Goal: Task Accomplishment & Management: Manage account settings

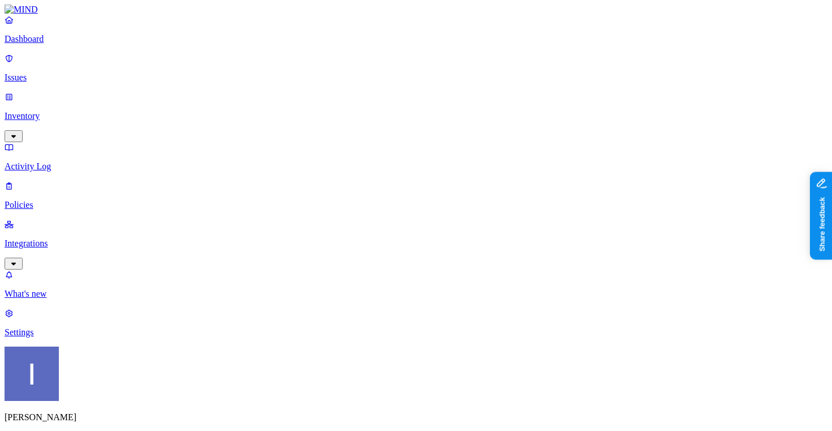
scroll to position [45, 0]
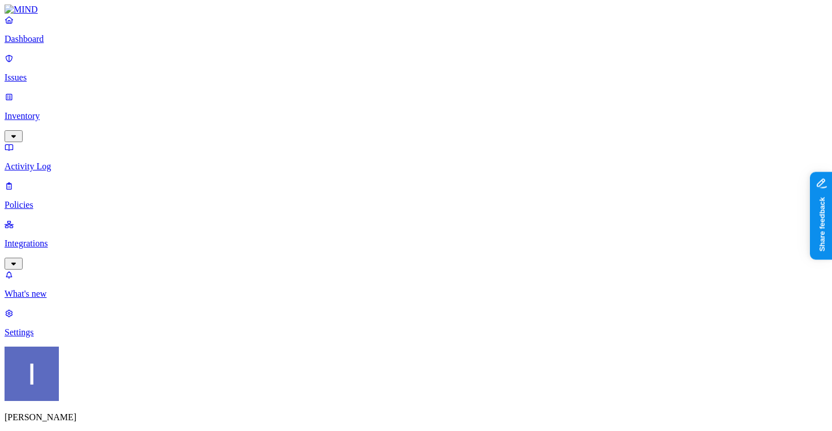
click at [77, 238] on p "Integrations" at bounding box center [416, 243] width 823 height 10
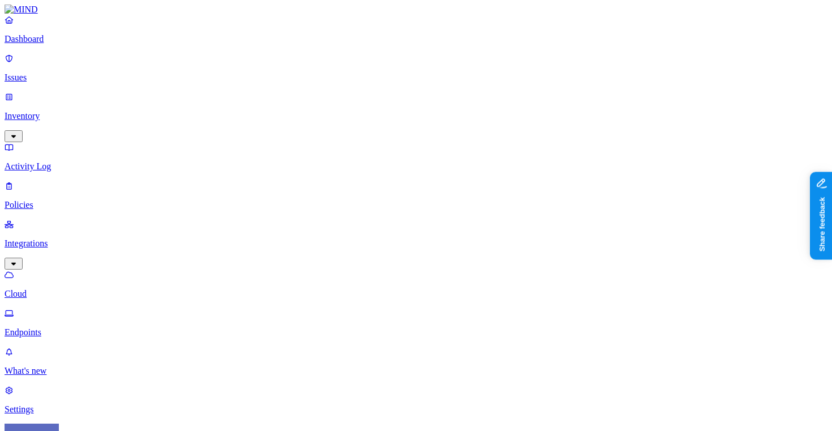
click at [74, 308] on link "Endpoints" at bounding box center [416, 322] width 823 height 29
click at [86, 200] on p "Policies" at bounding box center [416, 205] width 823 height 10
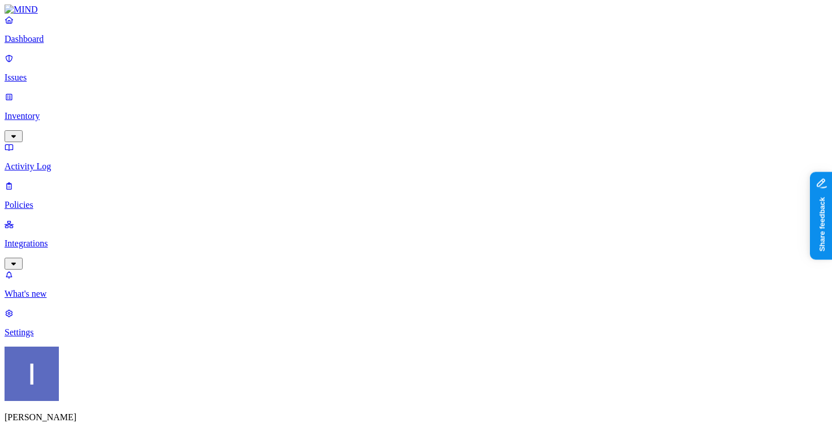
click at [85, 111] on p "Inventory" at bounding box center [416, 116] width 823 height 10
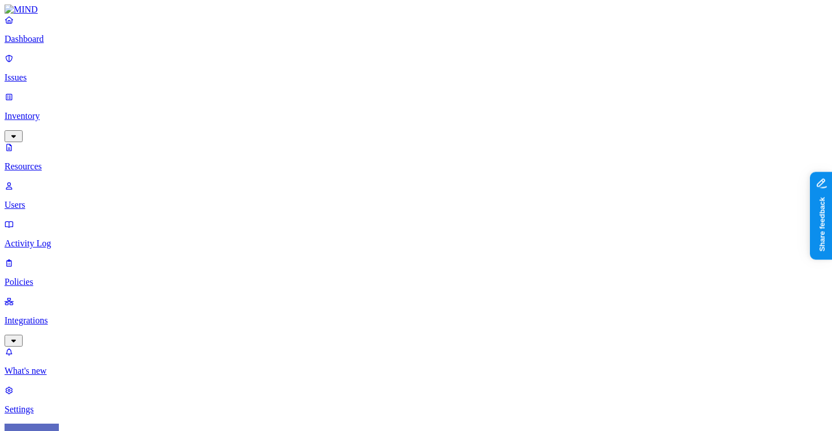
click at [59, 202] on nav "Dashboard Issues Inventory Resources Users Activity Log Policies Integrations W…" at bounding box center [416, 215] width 823 height 400
click at [59, 200] on nav "Dashboard Issues Inventory Resources Users Activity Log Policies Integrations W…" at bounding box center [416, 215] width 823 height 400
click at [59, 296] on link "Integrations" at bounding box center [416, 320] width 823 height 49
click at [58, 208] on nav "Dashboard Issues Inventory Resources Users Activity Log Policies Integrations C…" at bounding box center [416, 253] width 823 height 477
click at [58, 308] on link "Endpoints" at bounding box center [416, 322] width 823 height 29
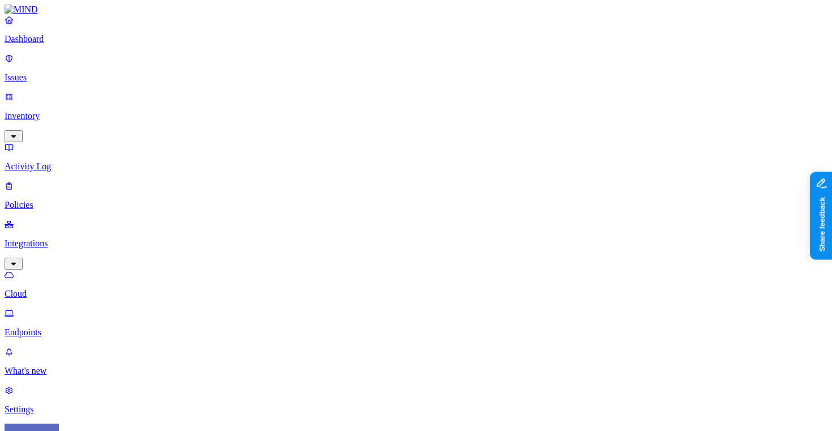
scroll to position [28, 1]
click at [93, 325] on nav "Dashboard Issues Inventory Activity Log Policies Integrations Cloud Endpoints W…" at bounding box center [416, 215] width 823 height 400
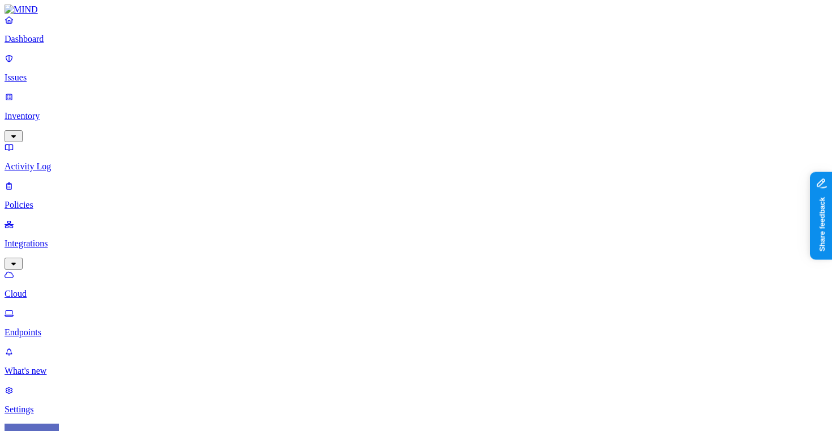
click at [38, 326] on nav "Dashboard Issues Inventory Activity Log Policies Integrations Cloud Endpoints W…" at bounding box center [416, 215] width 823 height 400
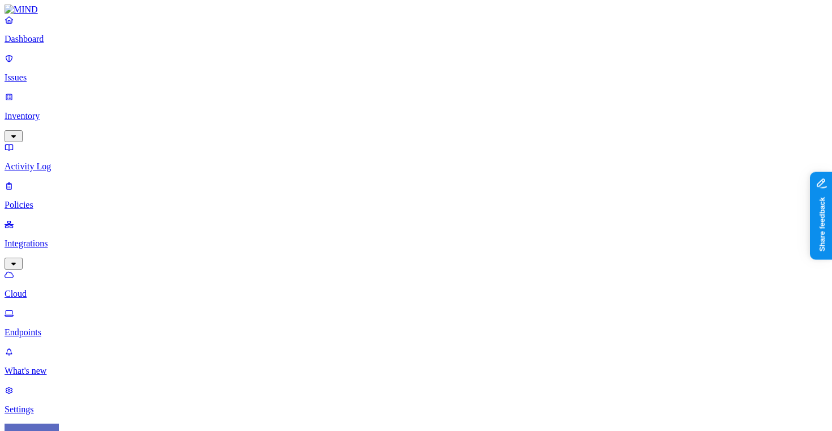
scroll to position [0, 1]
click at [107, 414] on html "Dashboard Issues Inventory Activity Log Policies Integrations Cloud Endpoints W…" at bounding box center [416, 364] width 832 height 729
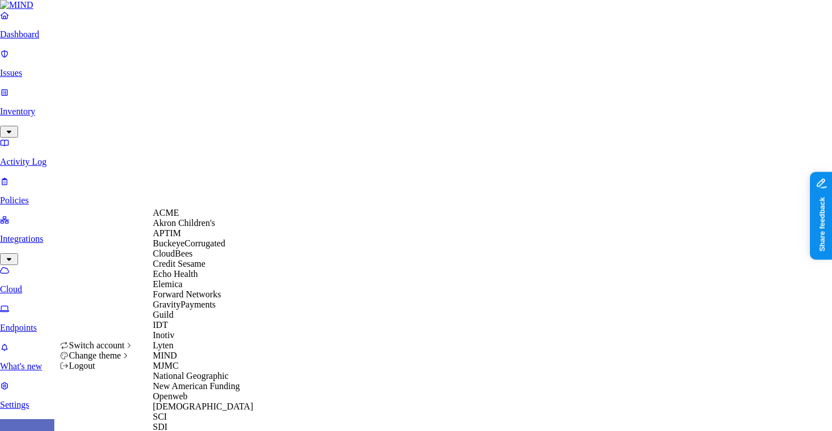
scroll to position [291, 0]
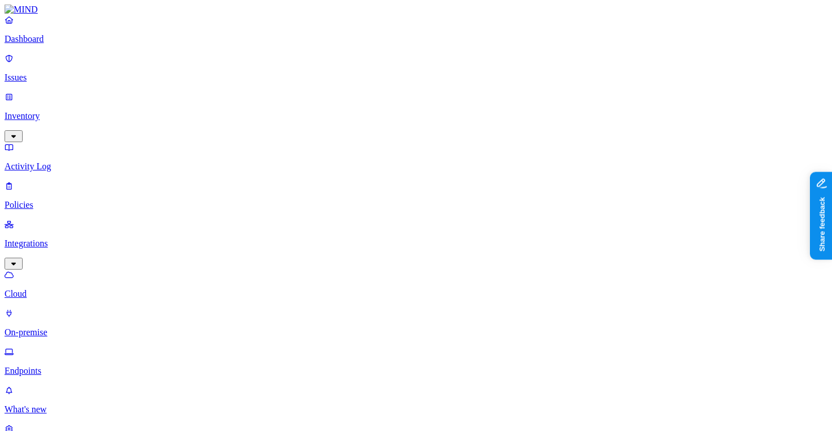
drag, startPoint x: 236, startPoint y: 63, endPoint x: 329, endPoint y: 65, distance: 92.8
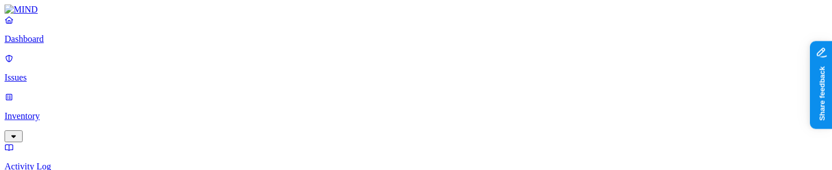
scroll to position [0, 12]
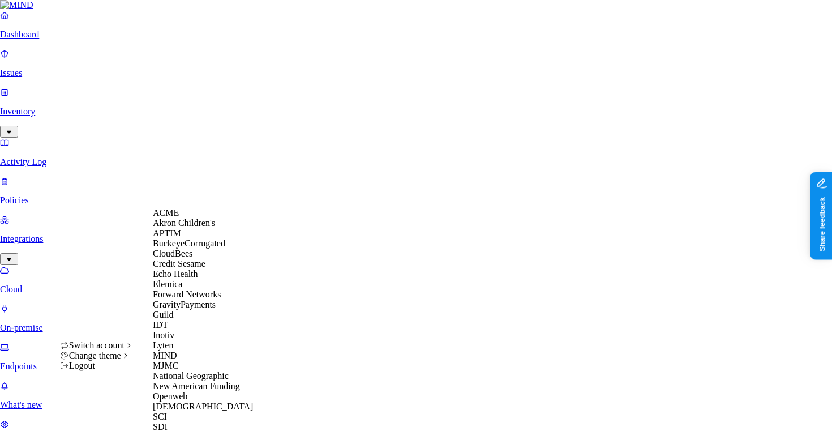
scroll to position [108, 0]
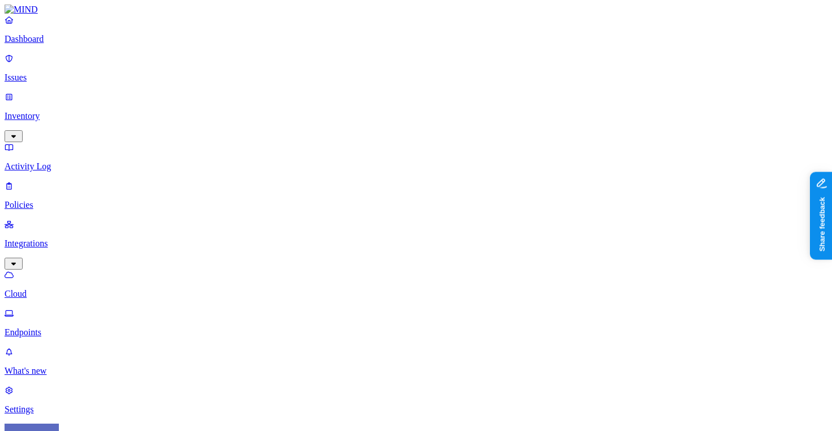
scroll to position [20, 0]
click at [95, 306] on nav "Dashboard Issues Inventory Activity Log Policies Integrations Cloud Endpoints W…" at bounding box center [416, 215] width 823 height 400
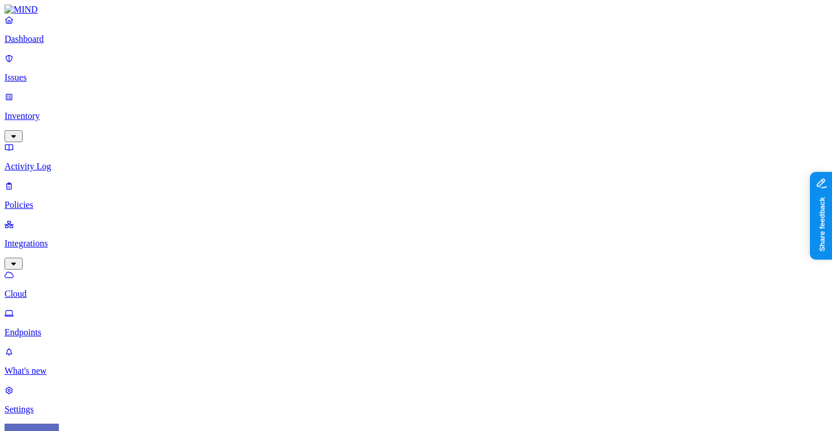
click at [107, 291] on nav "Dashboard Issues Inventory Activity Log Policies Integrations Cloud Endpoints W…" at bounding box center [416, 215] width 823 height 400
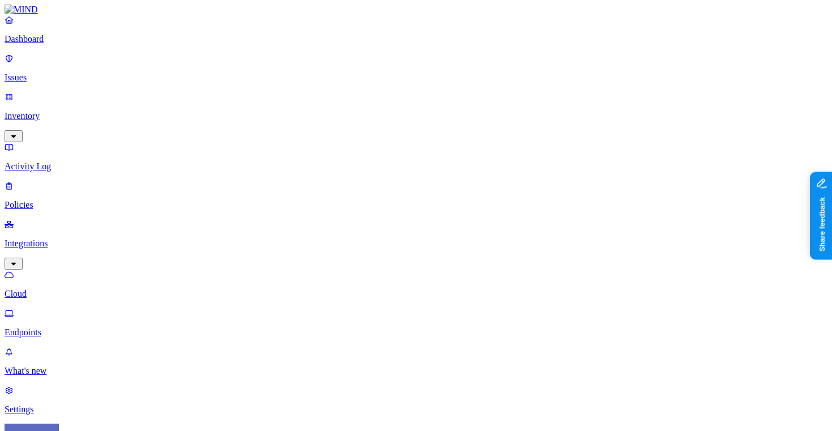
click at [54, 284] on nav "Dashboard Issues Inventory Activity Log Policies Integrations Cloud Endpoints W…" at bounding box center [416, 215] width 823 height 400
click at [58, 327] on nav "Dashboard Issues Inventory Activity Log Policies Integrations Cloud Endpoints W…" at bounding box center [416, 215] width 823 height 400
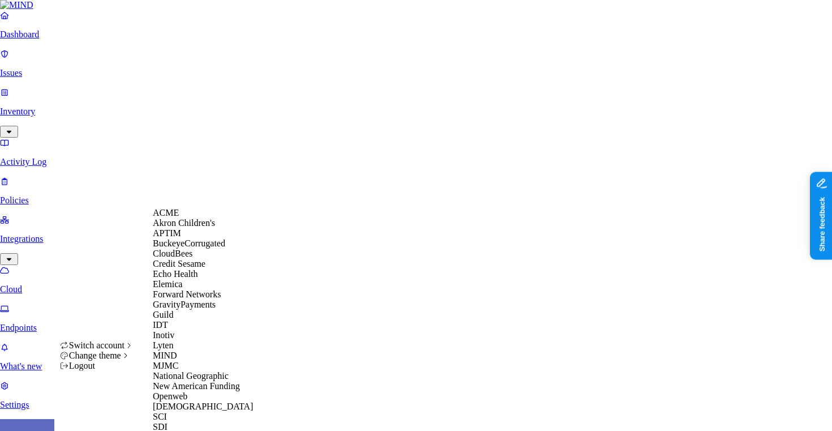
click at [198, 217] on div "ACME" at bounding box center [208, 213] width 110 height 10
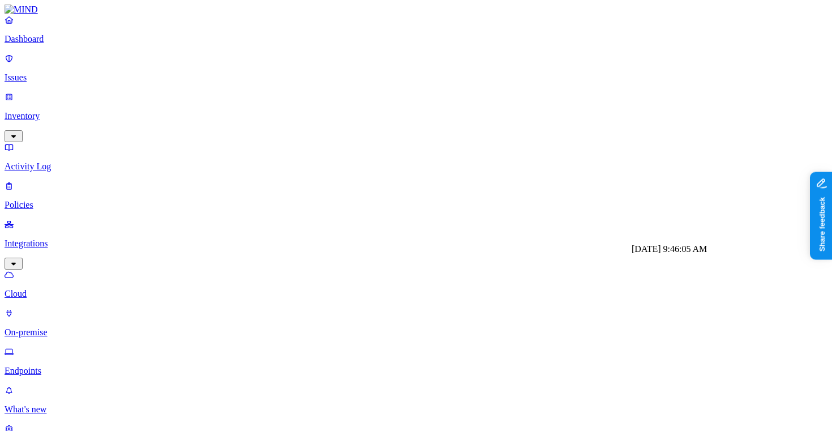
click at [98, 300] on nav "Dashboard Issues Inventory Activity Log Policies Integrations Cloud On-premise …" at bounding box center [416, 234] width 823 height 438
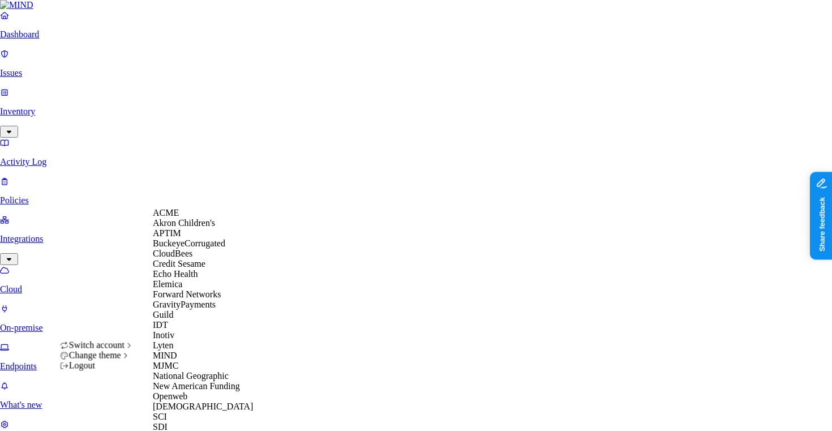
scroll to position [271, 0]
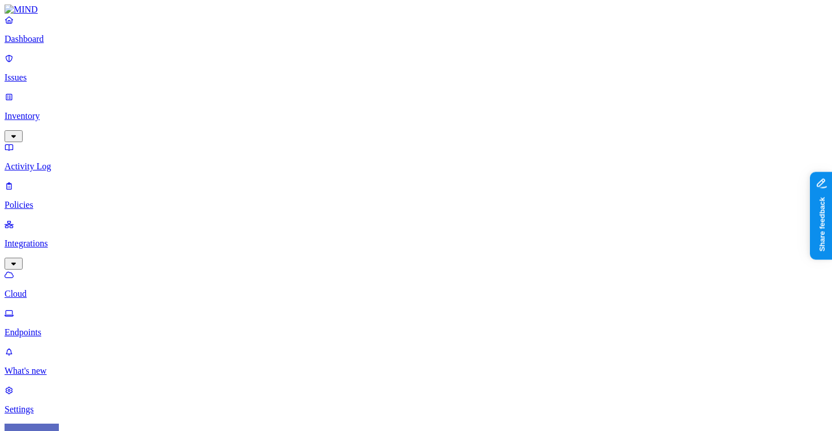
click at [101, 292] on nav "Dashboard Issues Inventory Activity Log Policies Integrations Cloud Endpoints W…" at bounding box center [416, 215] width 823 height 400
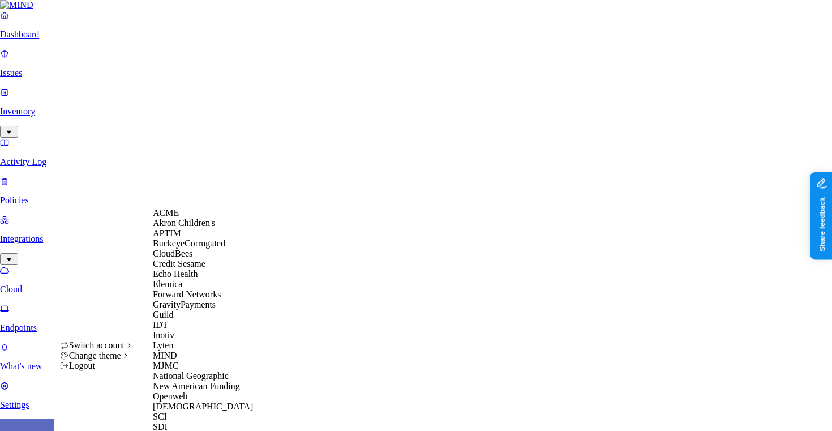
scroll to position [378, 0]
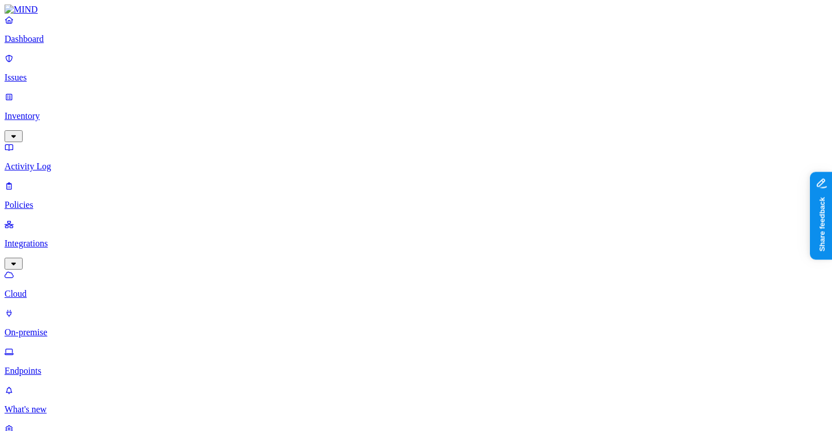
scroll to position [358, 0]
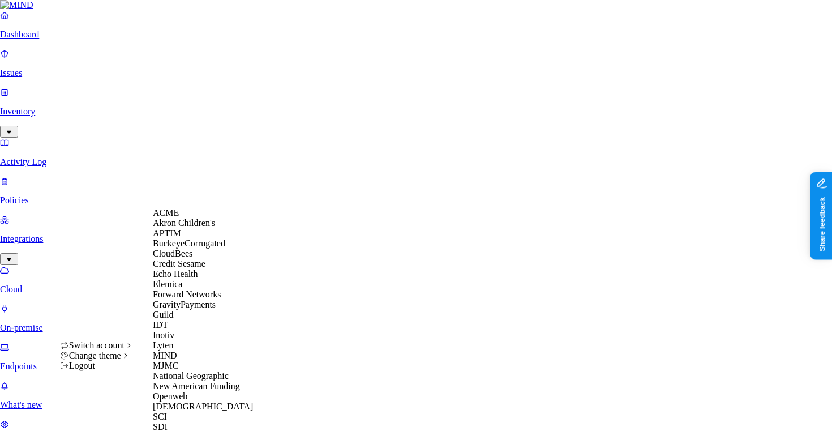
scroll to position [0, 0]
click at [204, 259] on div "CloudBees" at bounding box center [208, 253] width 110 height 10
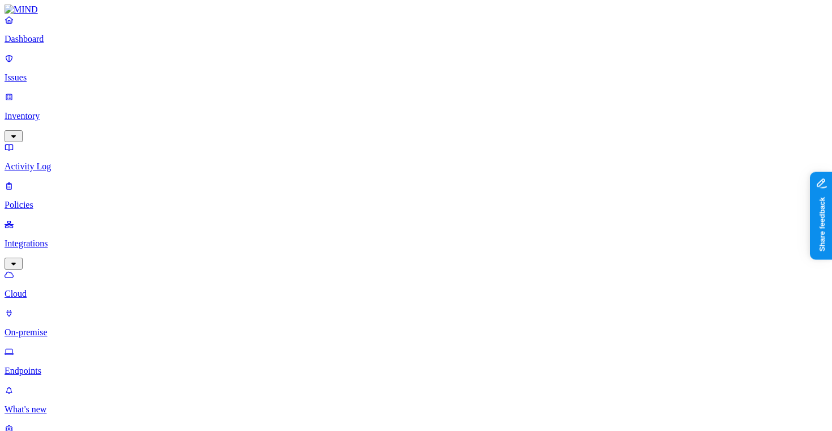
scroll to position [358, 0]
click at [112, 418] on html "Dashboard Issues Inventory Activity Log Policies Integrations Cloud Endpoints W…" at bounding box center [416, 425] width 832 height 851
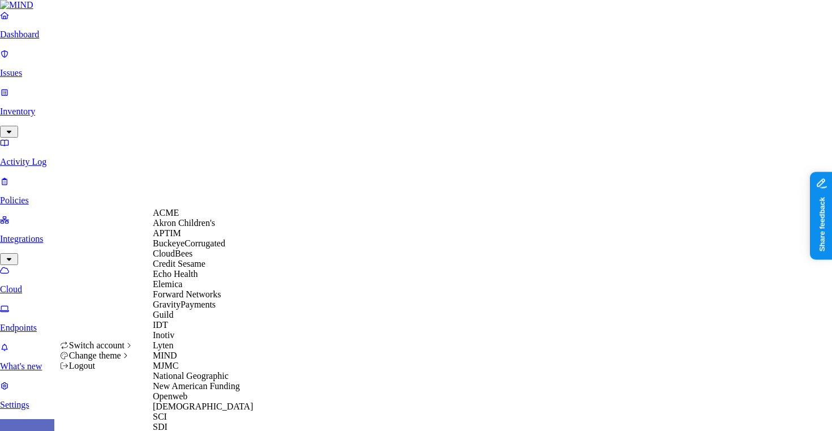
scroll to position [378, 0]
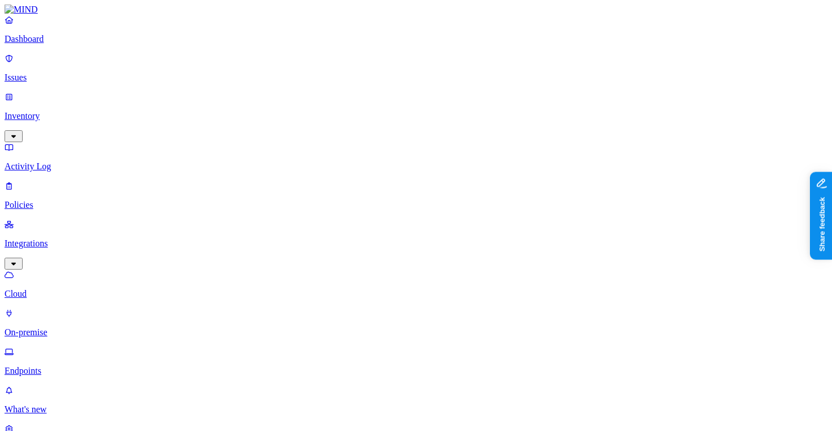
scroll to position [358, 0]
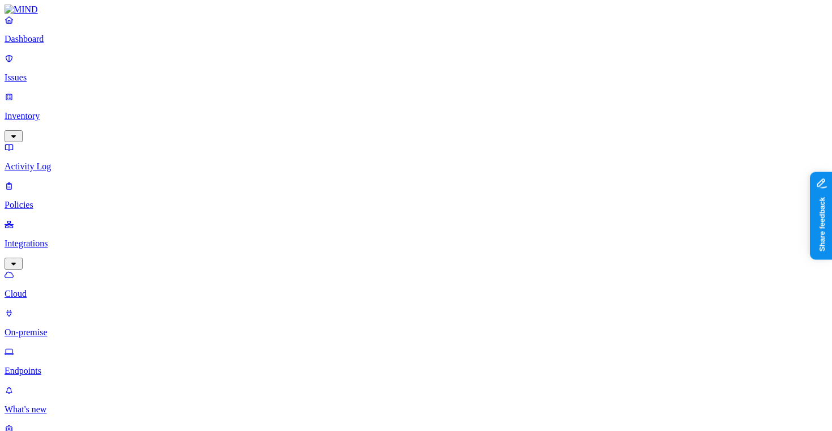
click at [110, 269] on nav "Dashboard Issues Inventory Activity Log Policies Integrations Cloud On-premise …" at bounding box center [416, 234] width 823 height 438
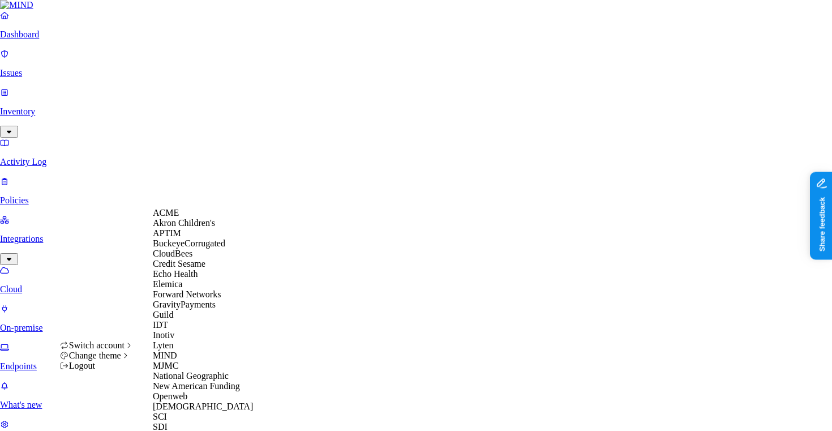
scroll to position [294, 0]
click at [198, 422] on div "SDI" at bounding box center [208, 427] width 110 height 10
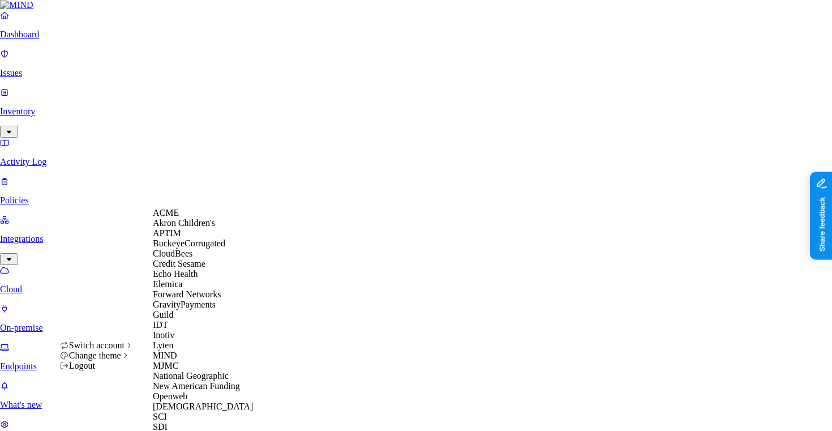
scroll to position [378, 0]
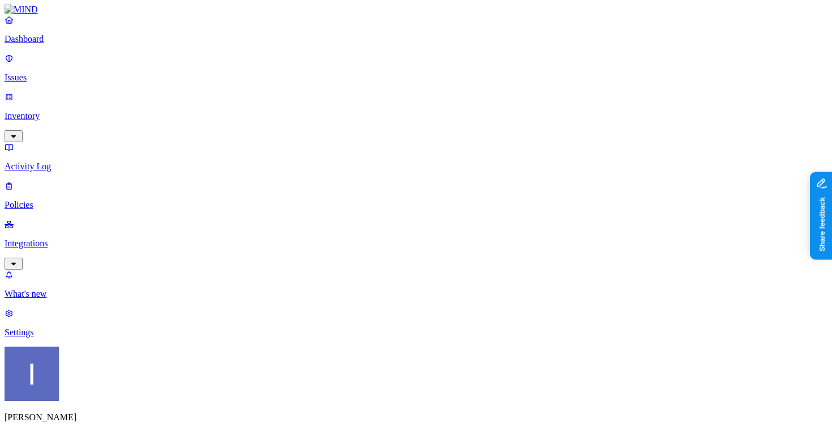
click at [61, 219] on link "Integrations" at bounding box center [416, 243] width 823 height 49
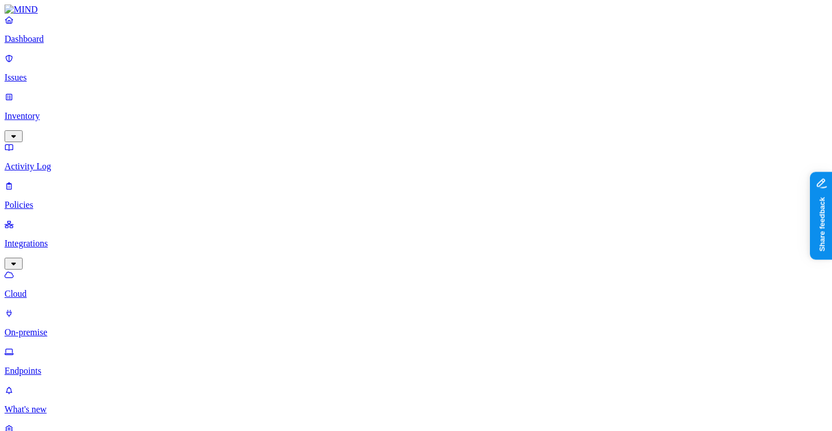
click at [53, 366] on p "Endpoints" at bounding box center [416, 371] width 823 height 10
click at [70, 200] on p "Policies" at bounding box center [416, 205] width 823 height 10
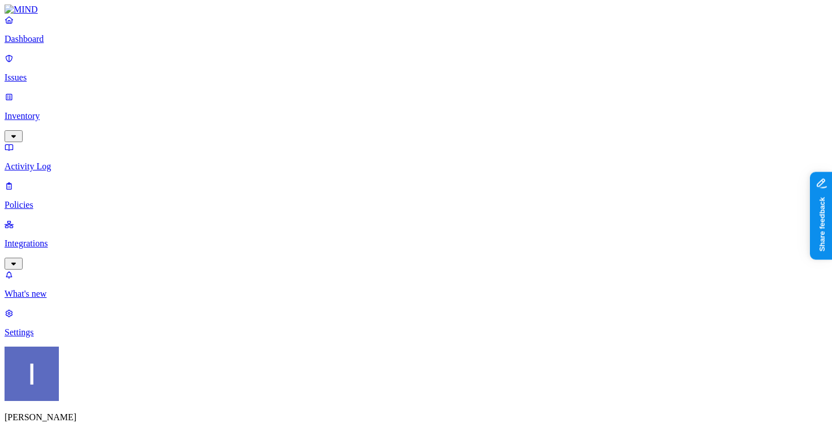
click at [77, 219] on nav "Dashboard Issues Inventory Activity Log Policies Integrations What's new 1 Sett…" at bounding box center [416, 176] width 823 height 323
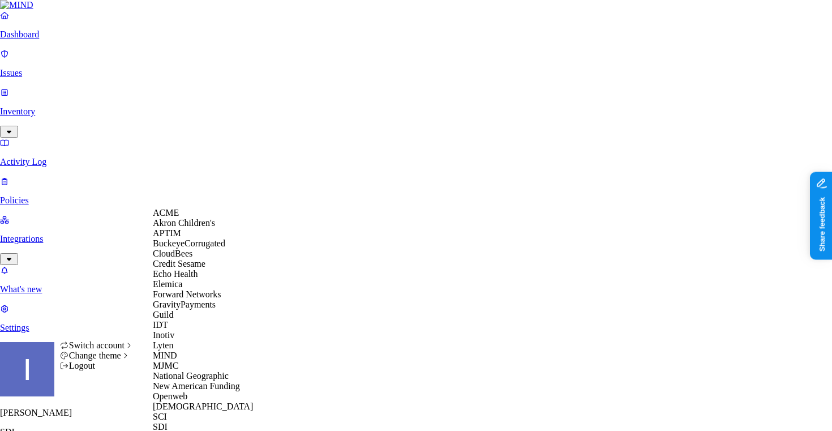
scroll to position [291, 0]
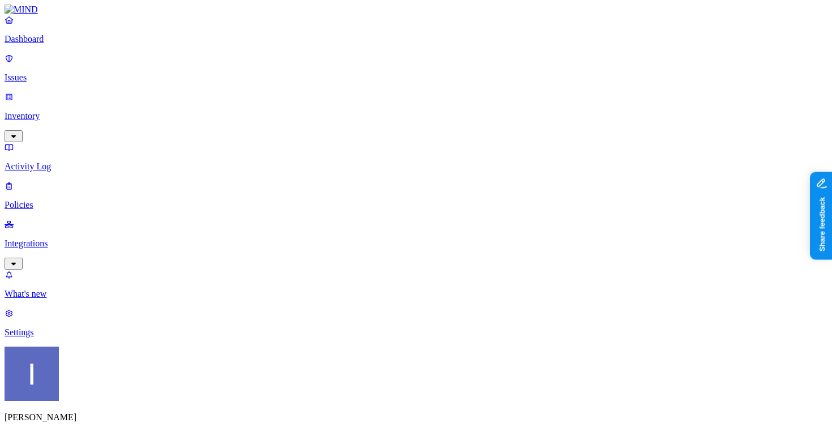
scroll to position [63, 0]
click at [33, 337] on p "Settings" at bounding box center [416, 332] width 823 height 10
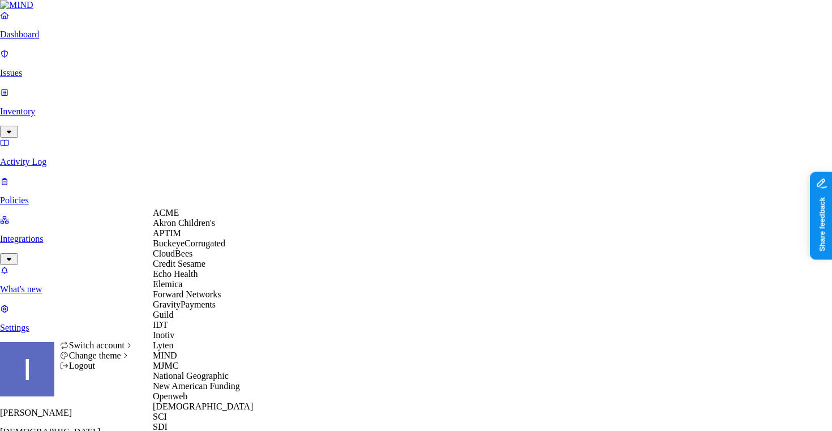
scroll to position [291, 0]
click at [192, 422] on div "SDI" at bounding box center [208, 427] width 110 height 10
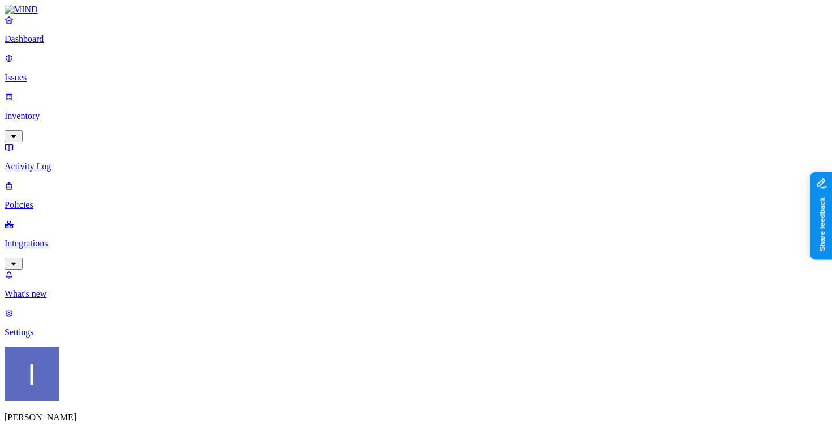
click at [78, 143] on div "Dashboard Issues Inventory Activity Log Policies Integrations" at bounding box center [416, 142] width 823 height 255
click at [77, 238] on p "Integrations" at bounding box center [416, 243] width 823 height 10
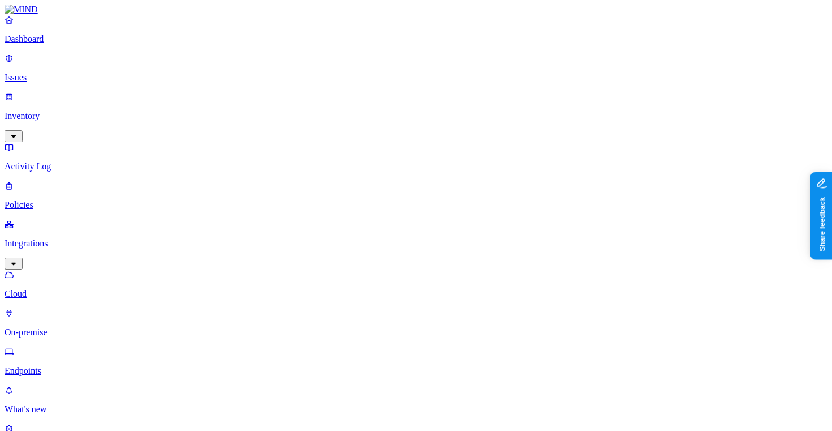
click at [71, 200] on p "Policies" at bounding box center [416, 205] width 823 height 10
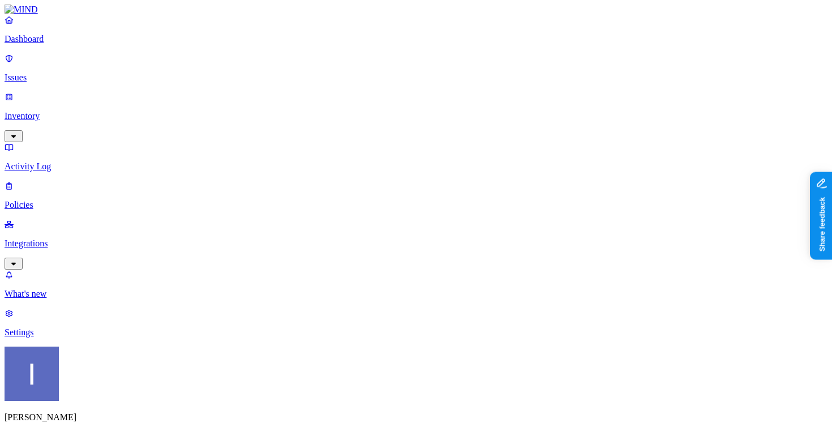
click at [457, 289] on label "OR" at bounding box center [450, 285] width 12 height 10
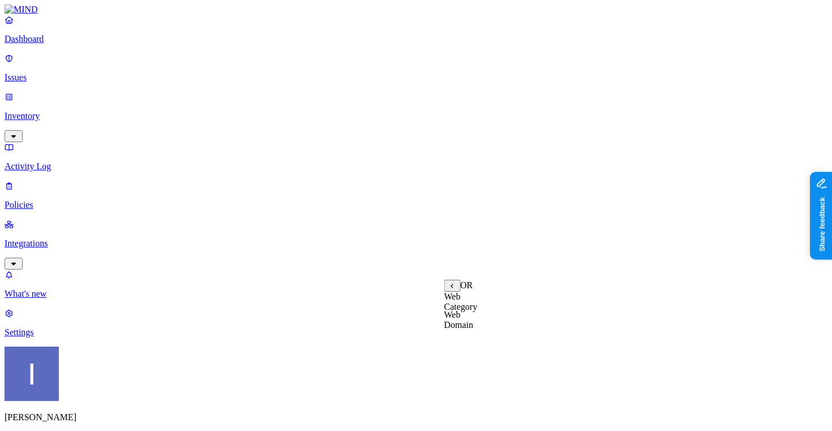
click at [467, 311] on label "Web Category" at bounding box center [460, 301] width 33 height 20
click at [454, 297] on input "search" at bounding box center [494, 297] width 100 height 12
click at [453, 287] on icon at bounding box center [451, 286] width 2 height 5
click at [474, 327] on label "Web Domain" at bounding box center [458, 320] width 29 height 20
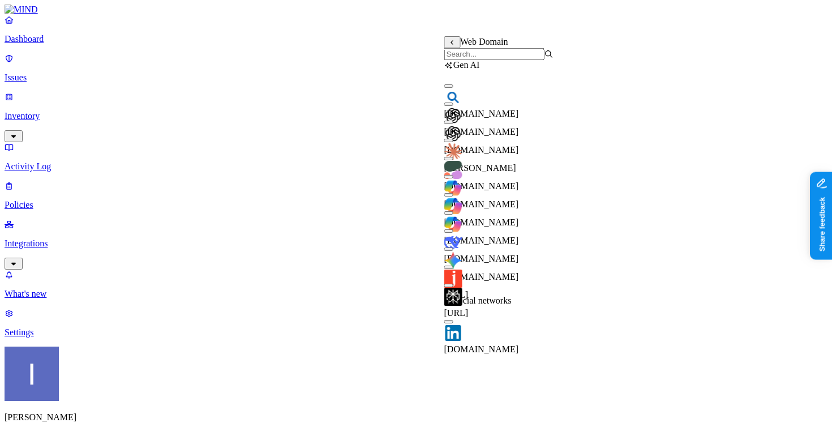
click at [499, 60] on input "search" at bounding box center [494, 54] width 100 height 12
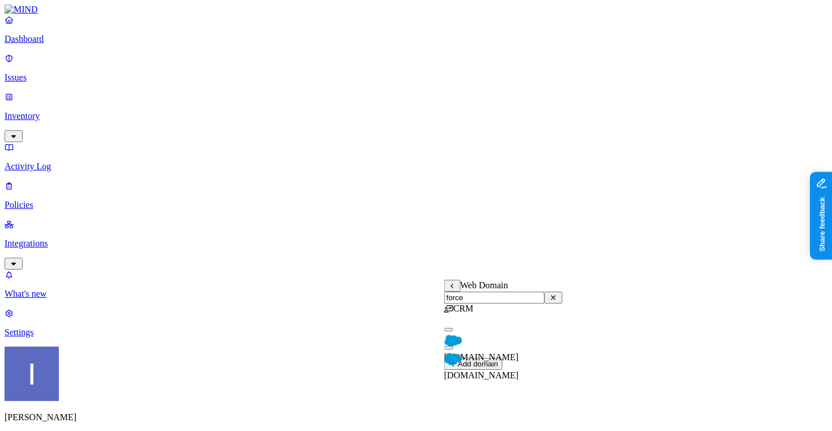
type input "force"
click at [487, 370] on span "force.com" at bounding box center [481, 375] width 75 height 10
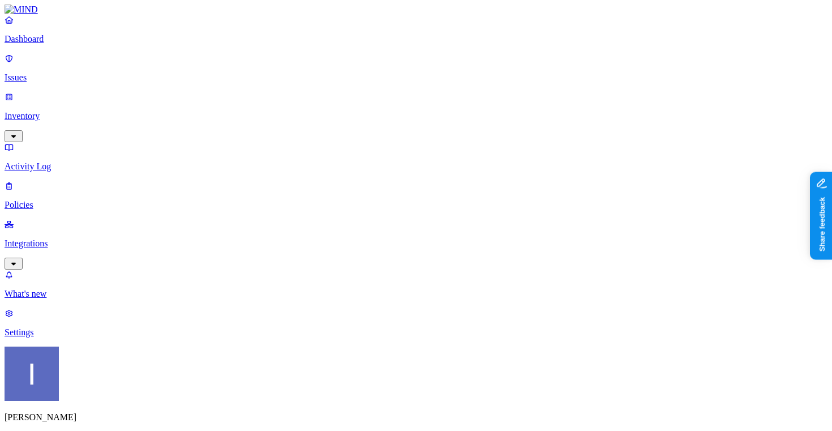
scroll to position [51, 0]
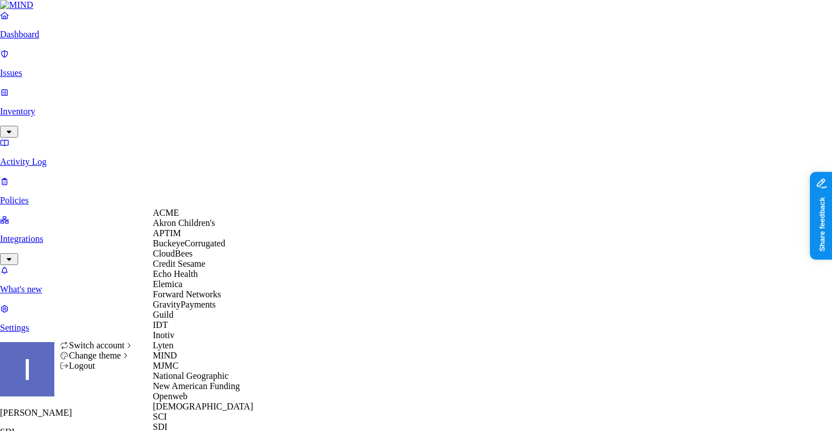
scroll to position [291, 0]
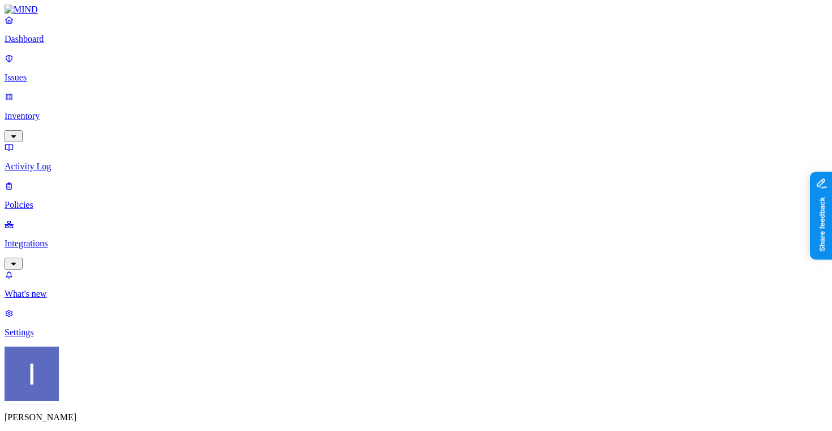
scroll to position [201, 0]
click at [281, 108] on span "Endpoint" at bounding box center [284, 113] width 33 height 10
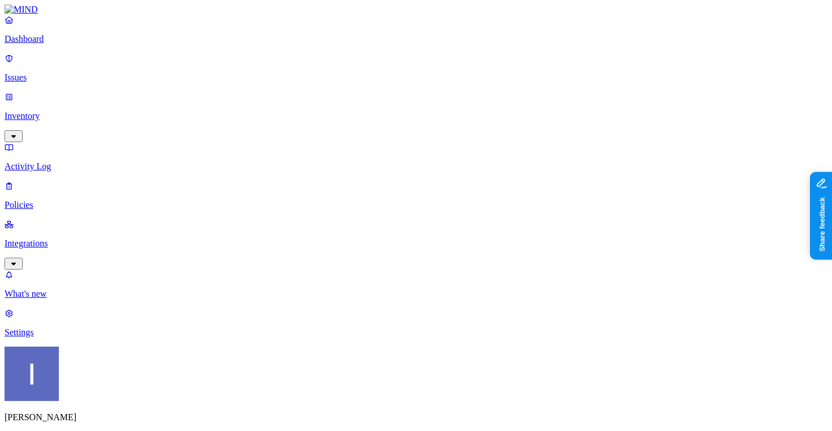
scroll to position [87, 0]
drag, startPoint x: 574, startPoint y: 317, endPoint x: 688, endPoint y: 323, distance: 113.3
copy span "[PERSON_NAME][EMAIL_ADDRESS][DOMAIN_NAME]"
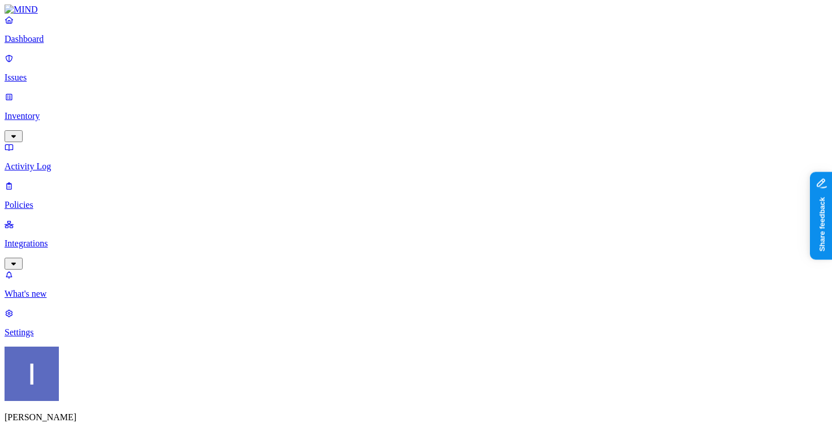
click at [50, 238] on p "Integrations" at bounding box center [416, 243] width 823 height 10
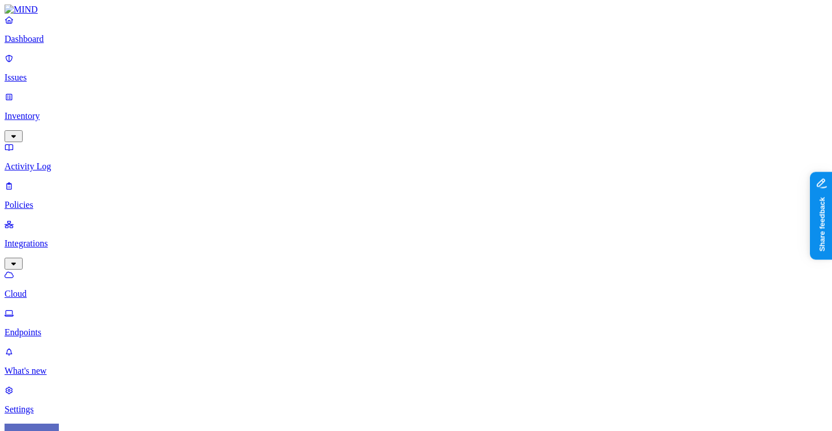
click at [63, 327] on p "Endpoints" at bounding box center [416, 332] width 823 height 10
type input "[PERSON_NAME][EMAIL_ADDRESS][DOMAIN_NAME]"
click at [45, 200] on p "Policies" at bounding box center [416, 205] width 823 height 10
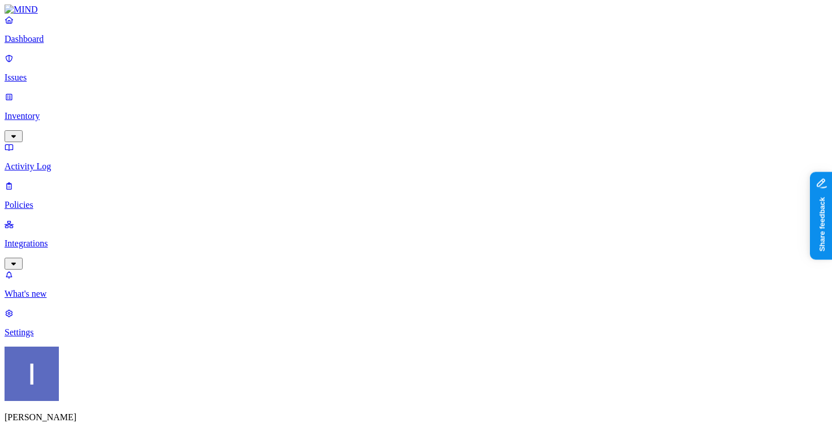
click at [56, 111] on p "Inventory" at bounding box center [416, 116] width 823 height 10
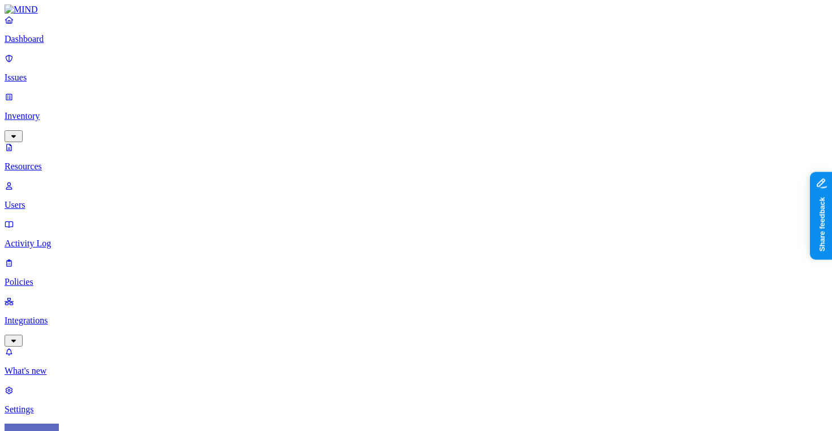
click at [59, 161] on p "Resources" at bounding box center [416, 166] width 823 height 10
click at [59, 200] on p "Users" at bounding box center [416, 205] width 823 height 10
paste input "[PERSON_NAME][EMAIL_ADDRESS][DOMAIN_NAME]"
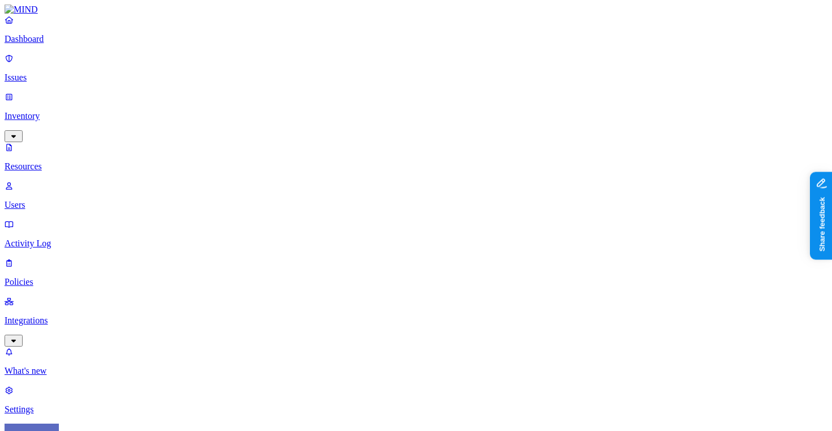
type input "[PERSON_NAME][EMAIL_ADDRESS][DOMAIN_NAME]"
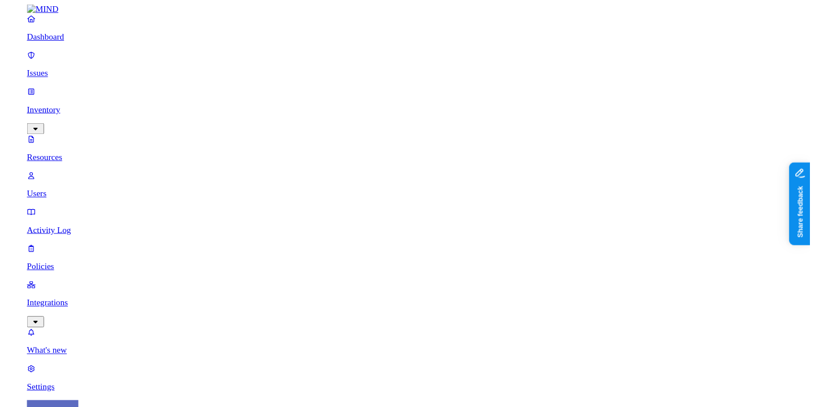
scroll to position [196, 0]
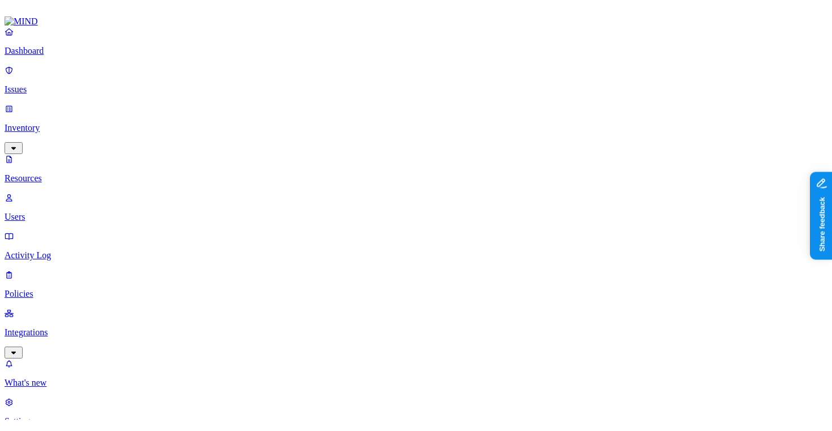
scroll to position [0, 23]
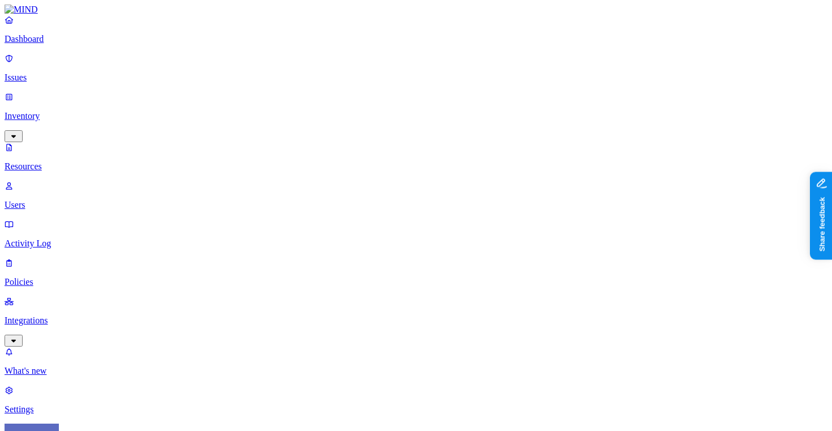
scroll to position [0, 23]
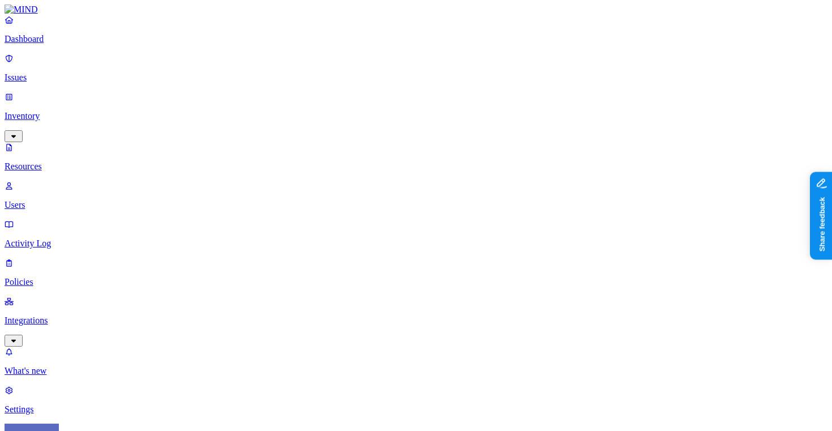
click at [49, 296] on link "Integrations" at bounding box center [416, 320] width 823 height 49
click at [66, 327] on p "On-premise" at bounding box center [416, 332] width 823 height 10
click at [66, 366] on p "Endpoints" at bounding box center [416, 371] width 823 height 10
click at [60, 200] on p "Policies" at bounding box center [416, 205] width 823 height 10
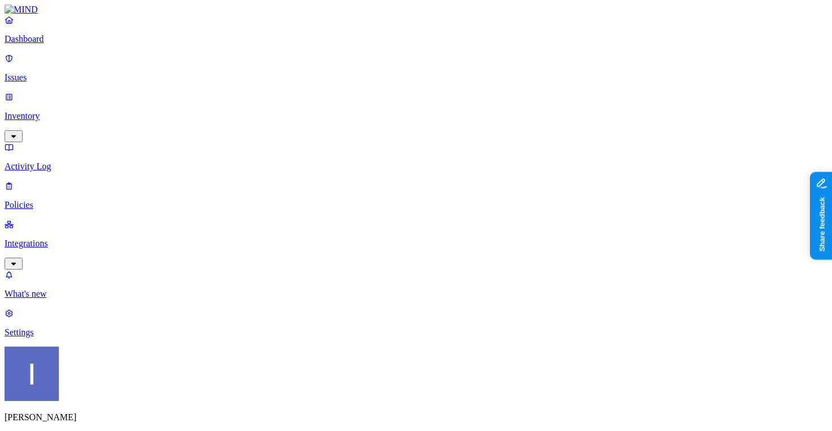
click at [61, 181] on link "Policies" at bounding box center [416, 195] width 823 height 29
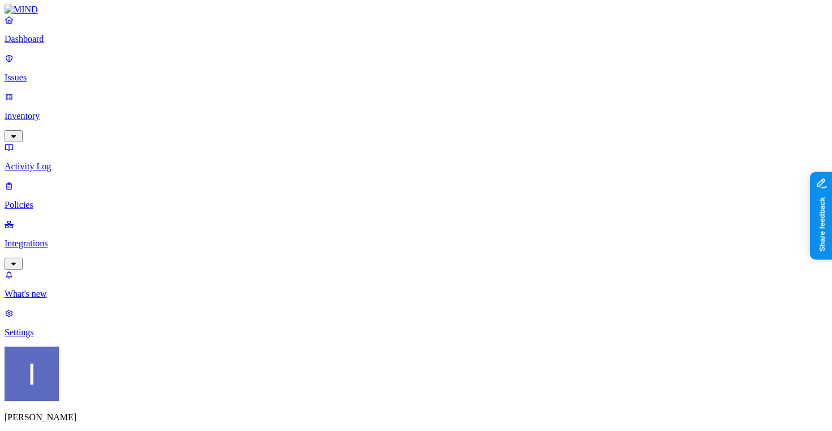
drag, startPoint x: 530, startPoint y: 96, endPoint x: 433, endPoint y: 91, distance: 97.5
type input "[Data Lineage] Notion Videos and Images"
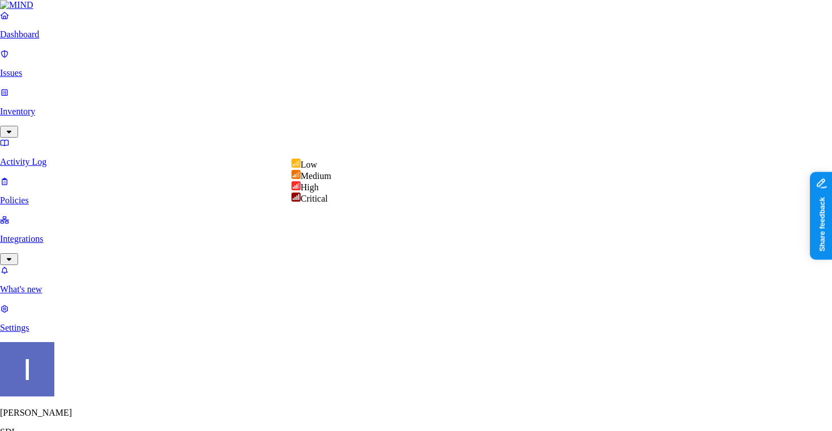
select select "3"
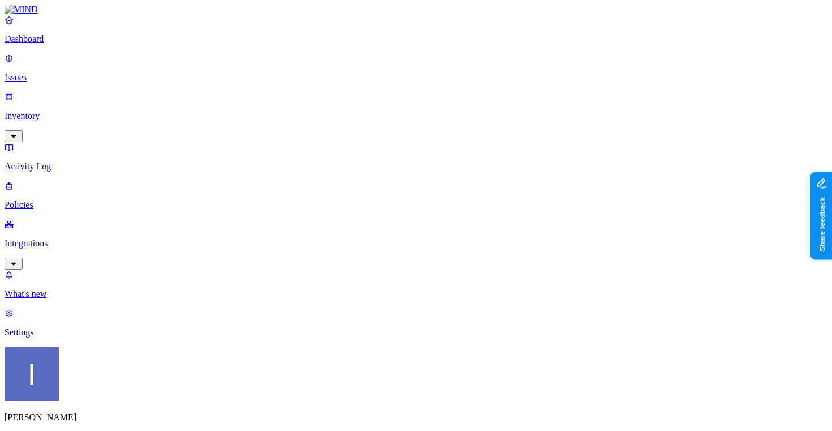
scroll to position [182, 0]
click at [351, 370] on label "File type" at bounding box center [344, 368] width 16 height 20
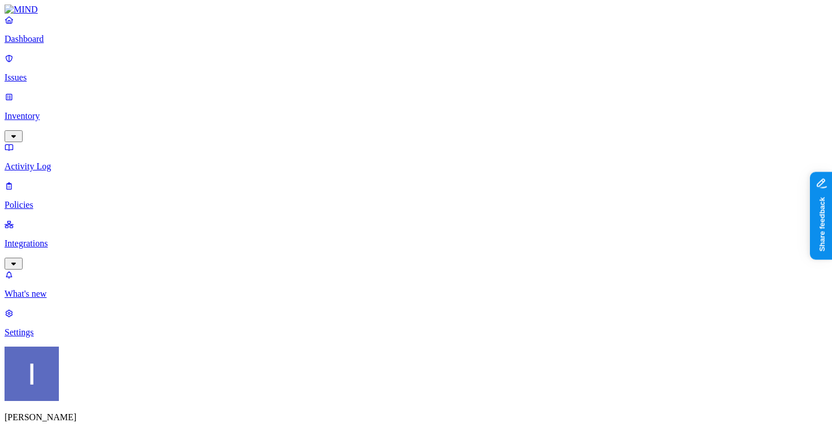
click at [350, 373] on label "File type" at bounding box center [344, 368] width 16 height 20
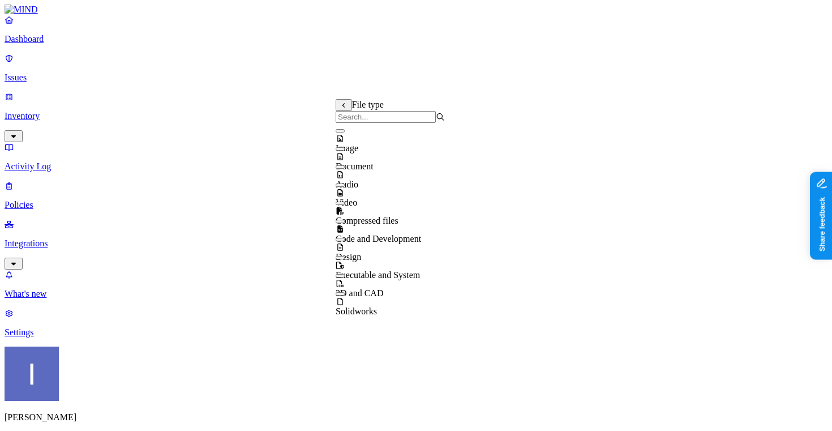
scroll to position [0, 0]
click at [358, 182] on span "Audio" at bounding box center [347, 184] width 23 height 10
click at [358, 182] on span "Audio" at bounding box center [347, 186] width 23 height 10
click at [357, 198] on span "Video" at bounding box center [347, 203] width 22 height 10
click at [358, 143] on span "Image" at bounding box center [347, 148] width 23 height 10
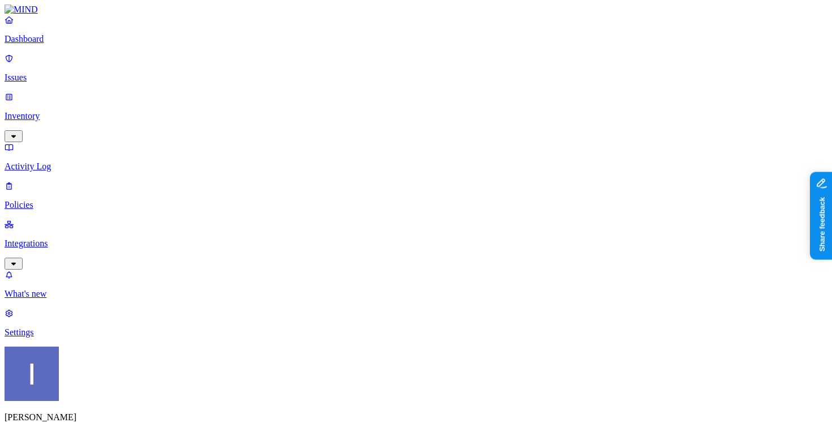
scroll to position [256, 0]
click at [379, 331] on label "Web Domain" at bounding box center [369, 323] width 29 height 20
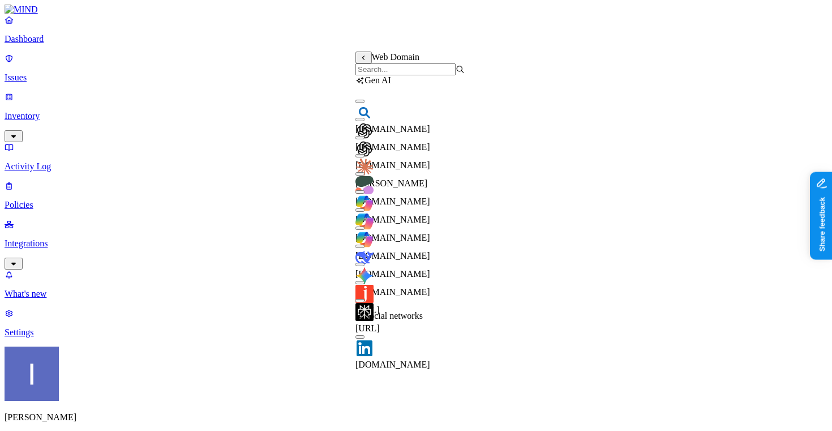
click at [412, 75] on input "search" at bounding box center [405, 69] width 100 height 12
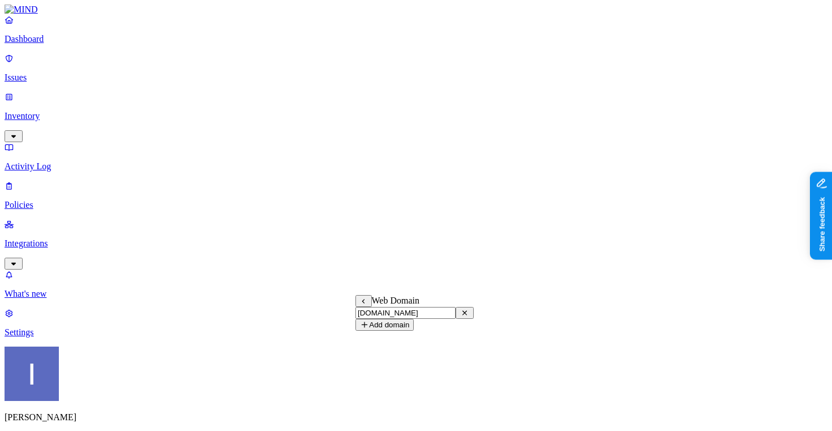
type input "[DOMAIN_NAME]"
click at [414, 331] on button "Add domain" at bounding box center [384, 325] width 58 height 12
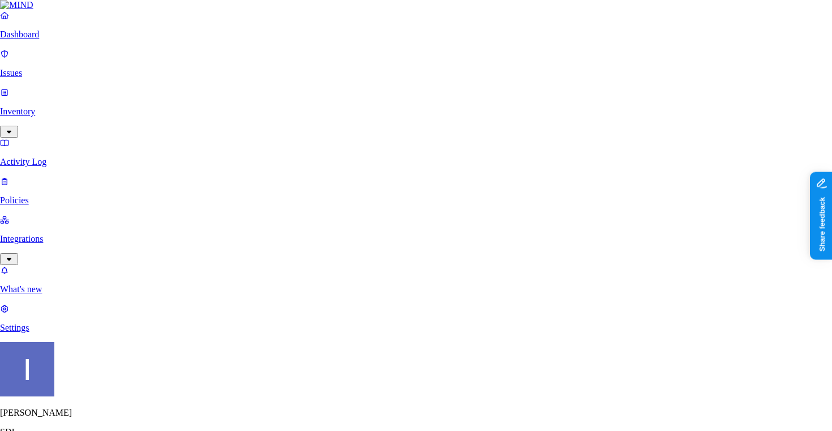
type input "[DOMAIN_NAME]"
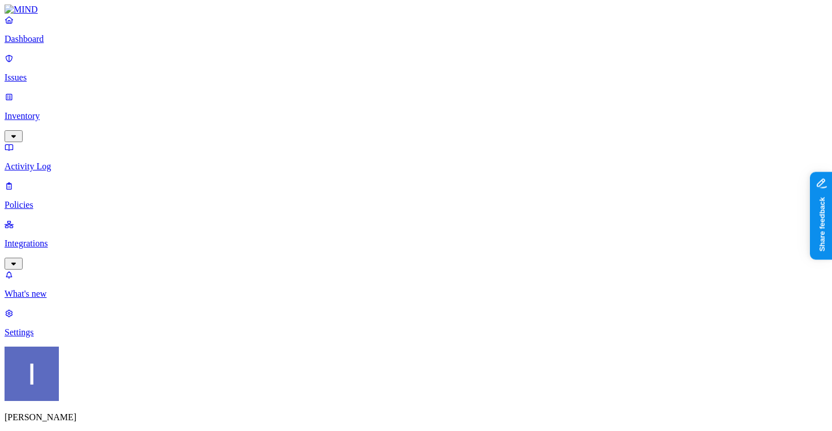
scroll to position [33, 0]
click at [802, 36] on div at bounding box center [800, 34] width 11 height 11
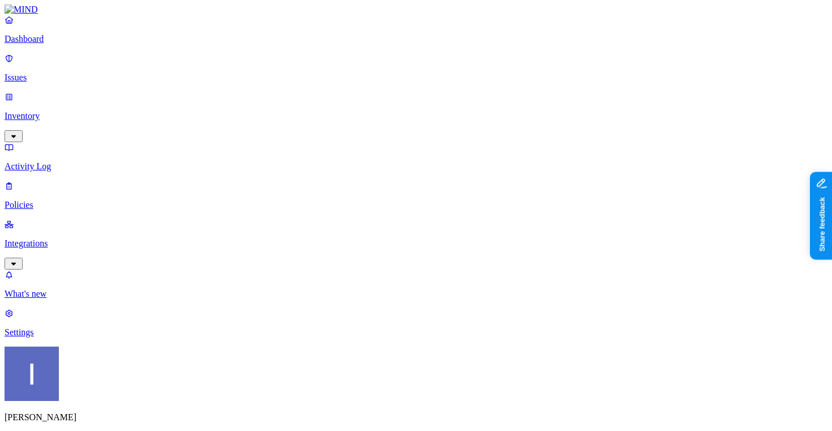
click at [371, 315] on label "Web Category" at bounding box center [371, 305] width 33 height 20
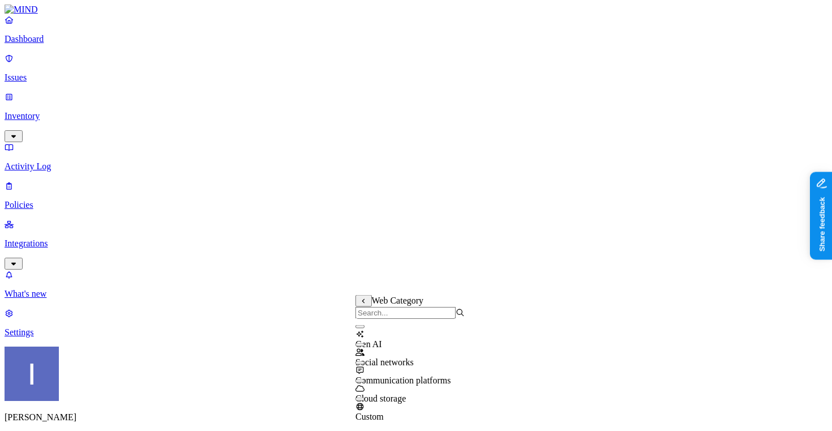
click at [363, 304] on icon at bounding box center [363, 301] width 7 height 6
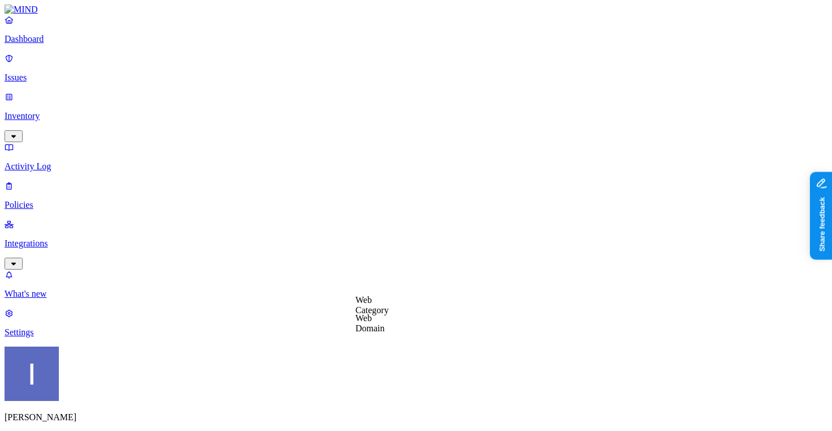
click at [366, 331] on label "Web Domain" at bounding box center [369, 323] width 29 height 20
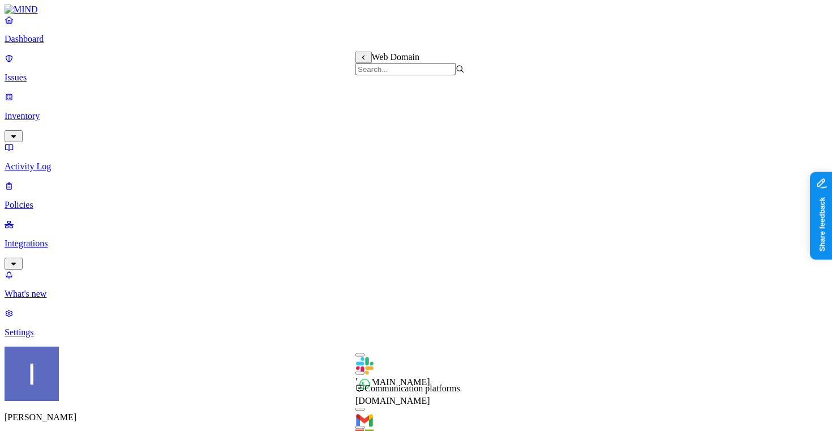
scroll to position [543, 0]
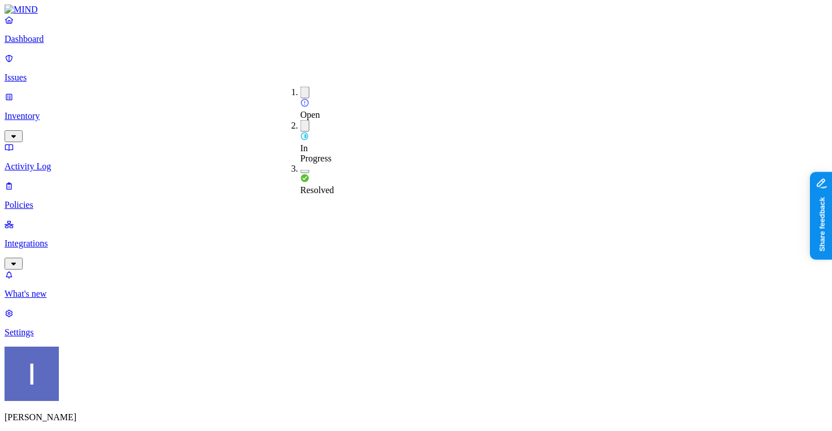
click at [316, 185] on span "Resolved" at bounding box center [318, 190] width 34 height 10
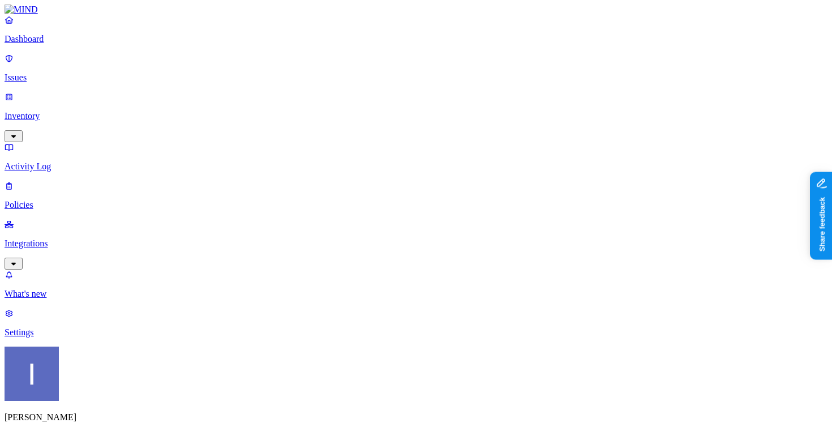
click at [334, 187] on span "Resolved" at bounding box center [318, 192] width 34 height 10
click at [36, 219] on link "Integrations" at bounding box center [416, 243] width 823 height 49
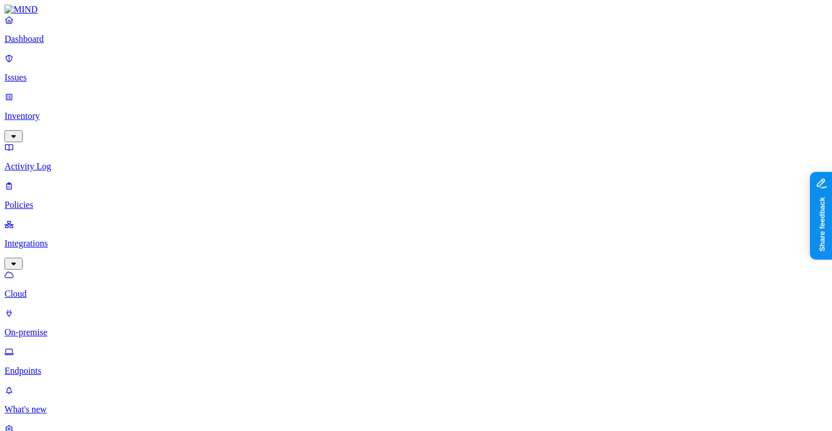
click at [57, 366] on p "Endpoints" at bounding box center [416, 371] width 823 height 10
click at [62, 161] on p "Activity Log" at bounding box center [416, 166] width 823 height 10
click at [62, 181] on link "Policies" at bounding box center [416, 195] width 823 height 29
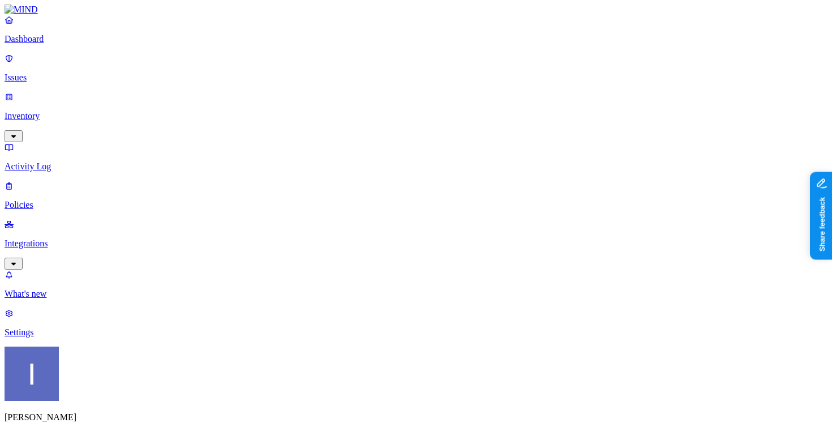
drag, startPoint x: 387, startPoint y: 31, endPoint x: 262, endPoint y: 14, distance: 125.6
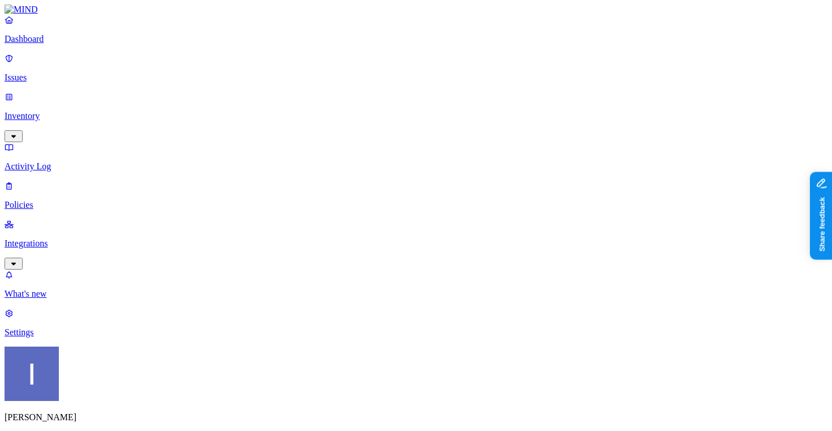
drag, startPoint x: 346, startPoint y: 139, endPoint x: 202, endPoint y: 129, distance: 144.1
type input "Block Notion Videos and Images"
